Goal: Find specific page/section: Find specific page/section

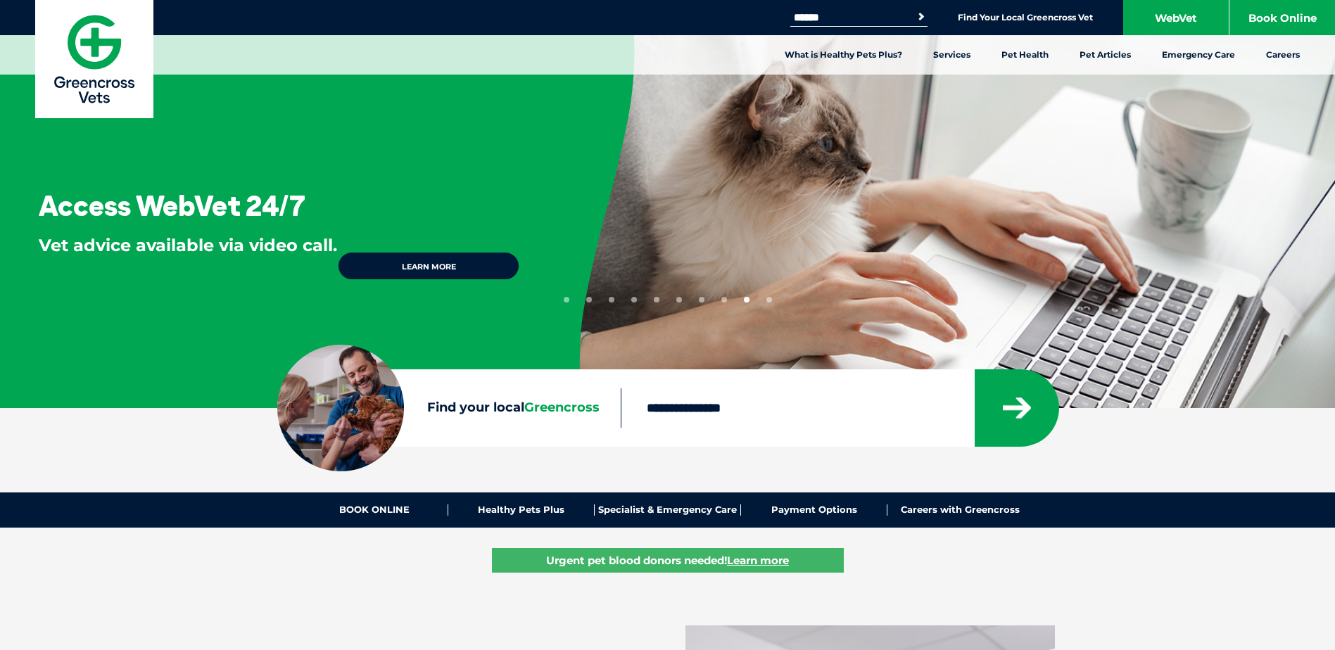
click at [685, 422] on input "Find your local Greencross" at bounding box center [797, 407] width 353 height 39
type input "****"
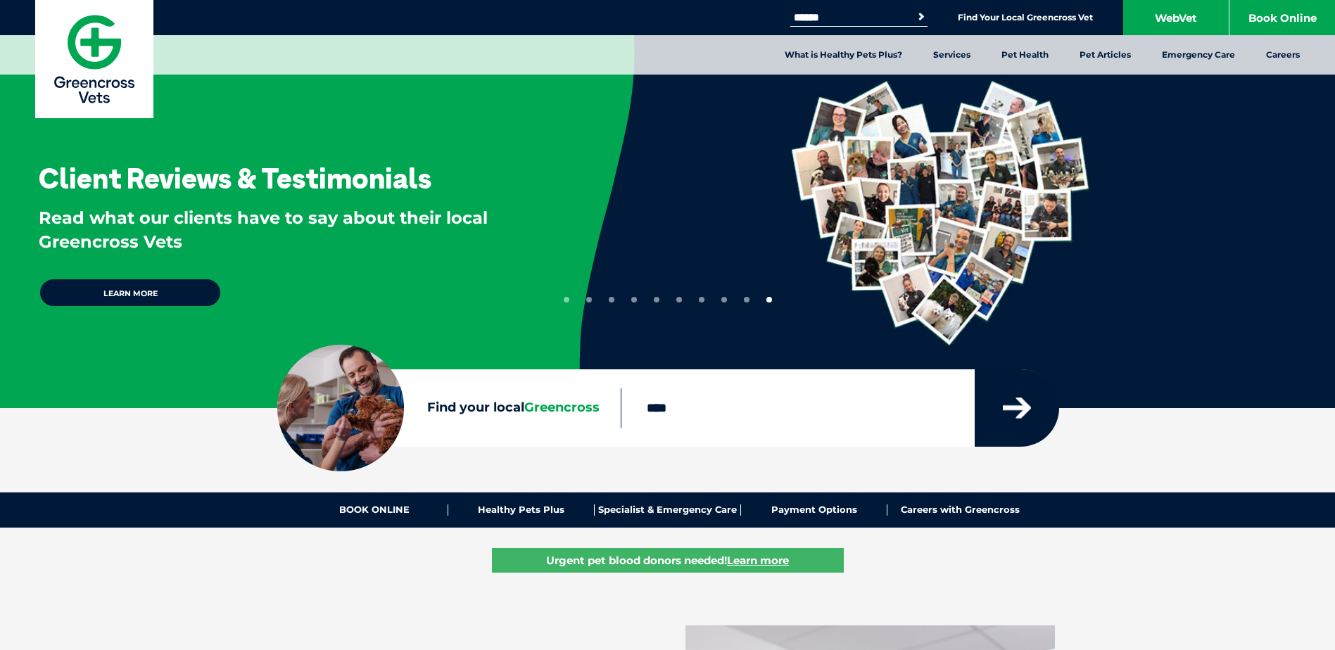
click at [1025, 417] on icon "submit" at bounding box center [1017, 408] width 28 height 21
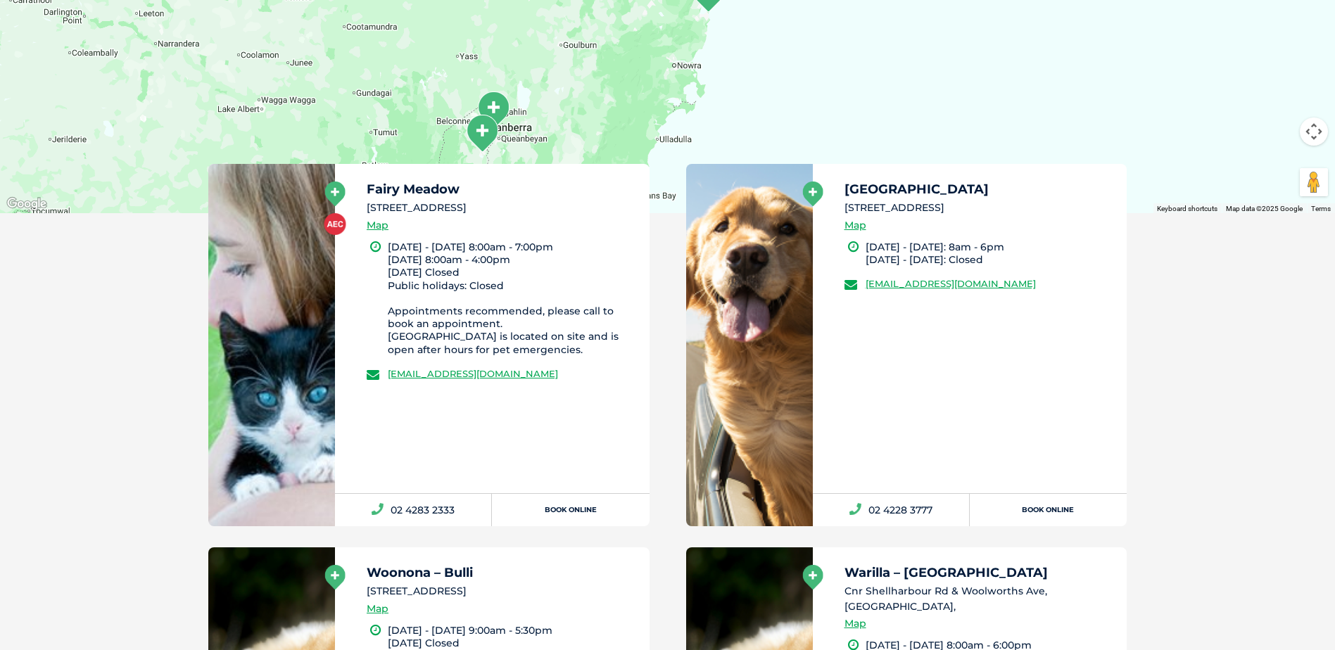
scroll to position [675, 0]
click at [322, 252] on link at bounding box center [271, 344] width 127 height 362
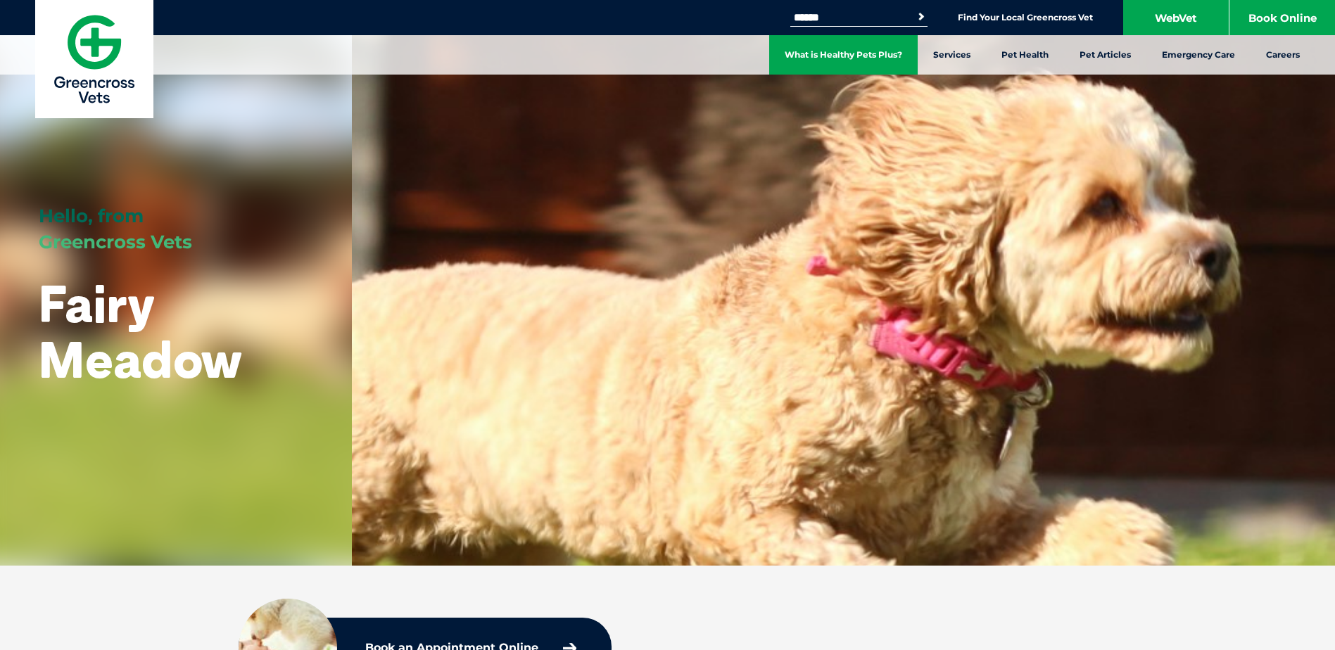
click at [799, 61] on link "What is Healthy Pets Plus?" at bounding box center [843, 54] width 148 height 39
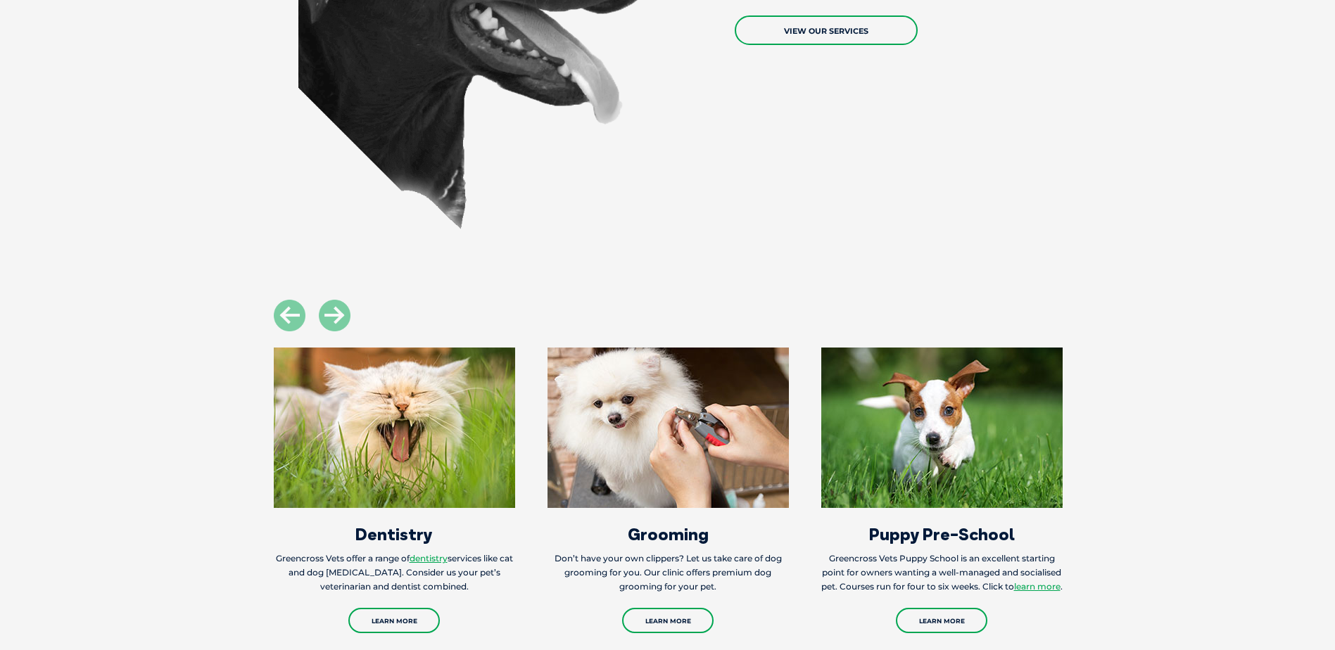
scroll to position [2533, 0]
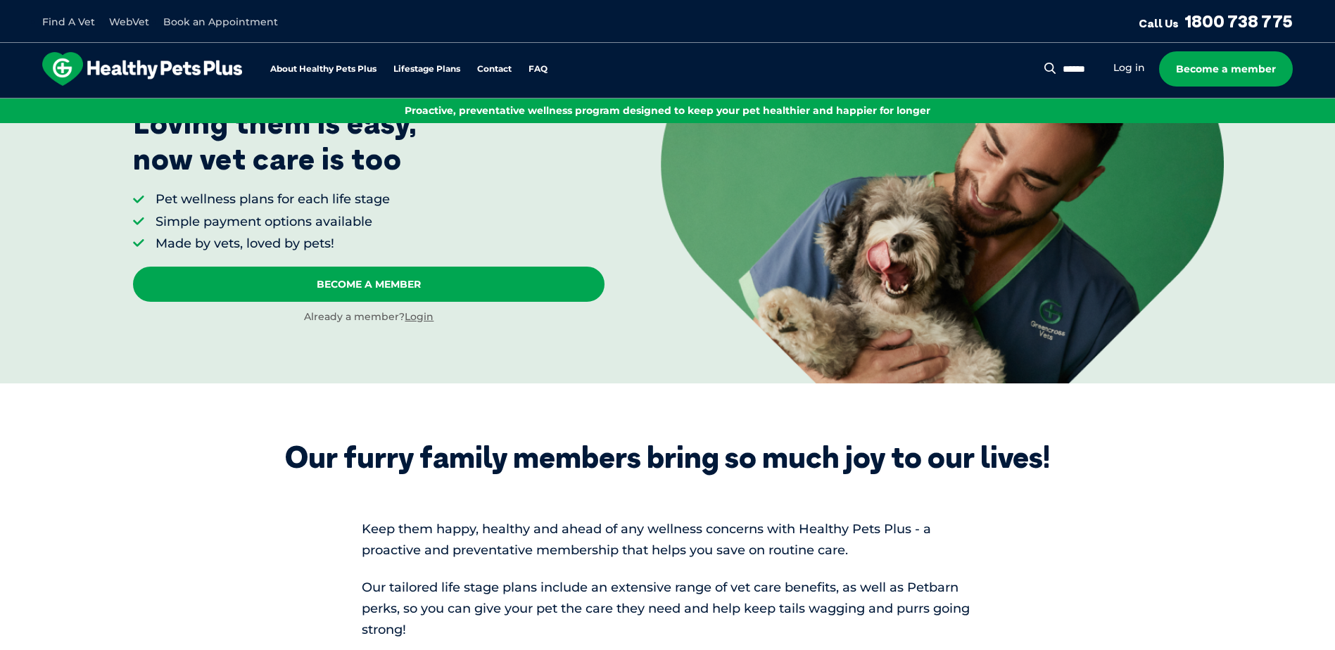
scroll to position [141, 0]
